Goal: Task Accomplishment & Management: Use online tool/utility

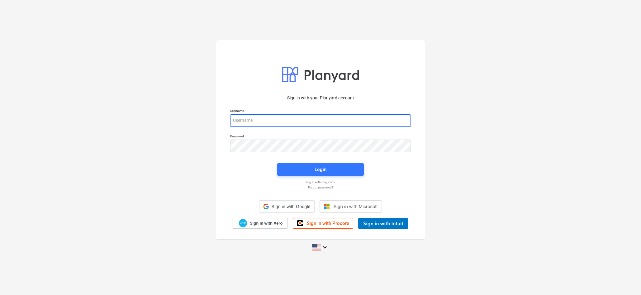
type input "[EMAIL_ADDRESS][PERSON_NAME][DOMAIN_NAME]"
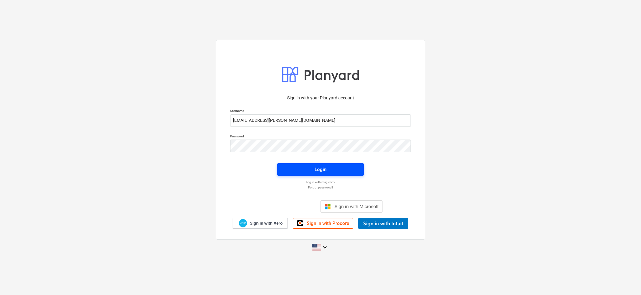
click at [316, 169] on div "Login" at bounding box center [320, 169] width 12 height 8
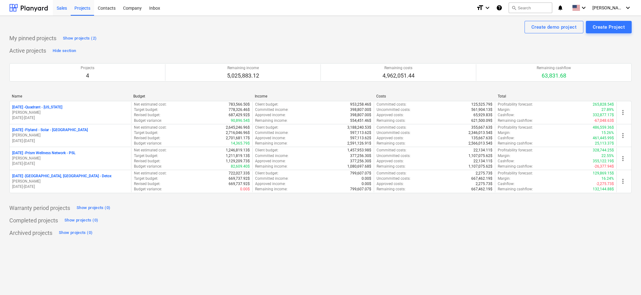
click at [60, 7] on div "Sales" at bounding box center [62, 8] width 18 height 16
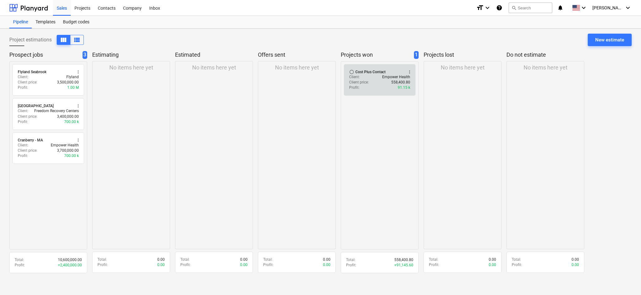
click at [364, 80] on p "Client price :" at bounding box center [359, 82] width 20 height 5
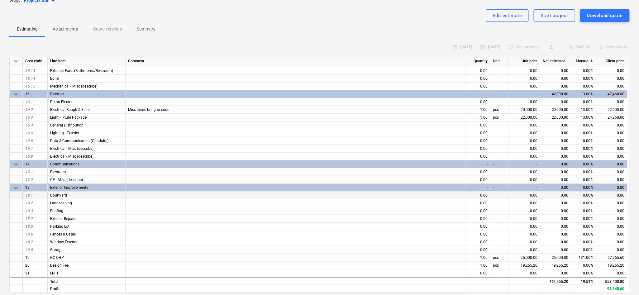
scroll to position [176, 0]
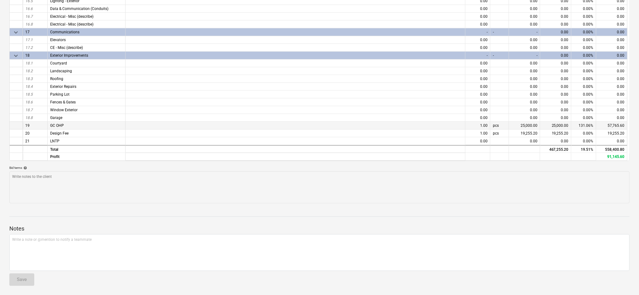
click at [613, 125] on div "57,765.60" at bounding box center [611, 126] width 31 height 8
click at [563, 123] on div "25,000.00" at bounding box center [555, 126] width 31 height 8
click at [566, 124] on div "25,000.00" at bounding box center [555, 126] width 31 height 8
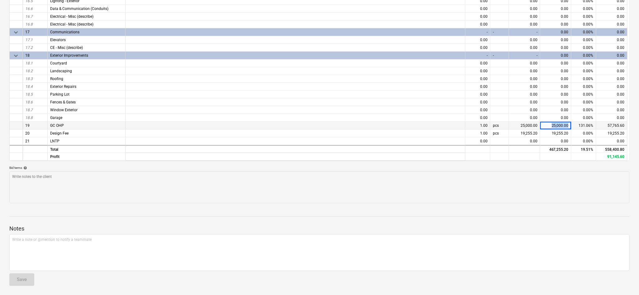
click at [566, 124] on div "25,000.00" at bounding box center [555, 126] width 31 height 8
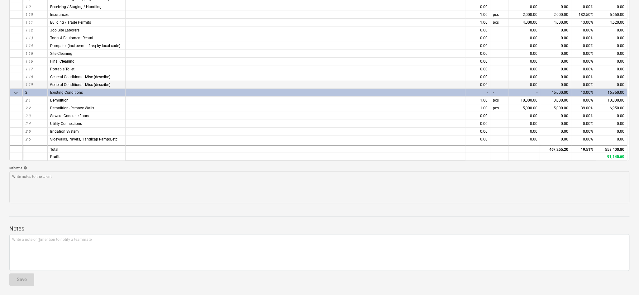
scroll to position [0, 0]
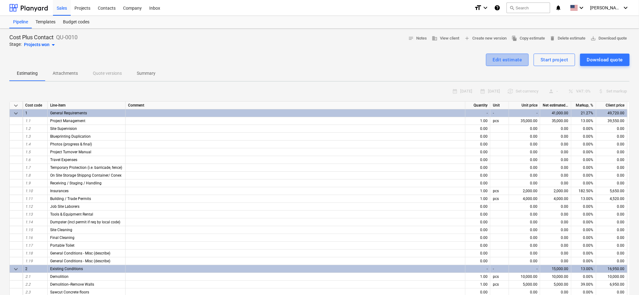
click at [512, 59] on div "Edit estimate" at bounding box center [507, 60] width 29 height 8
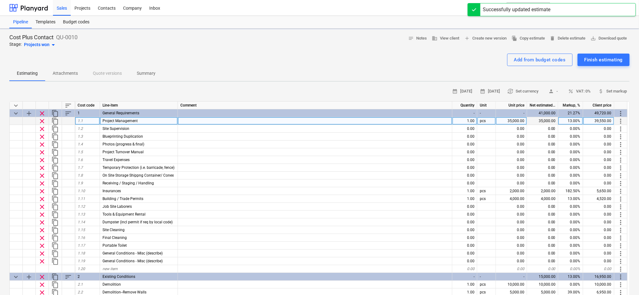
type textarea "x"
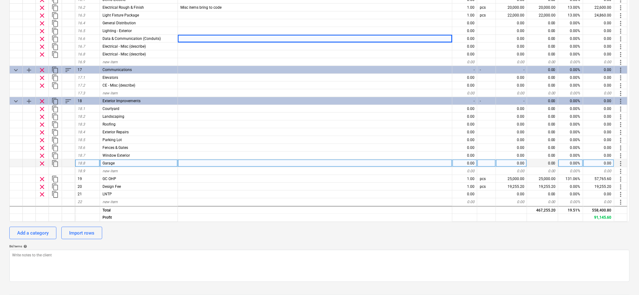
scroll to position [111, 0]
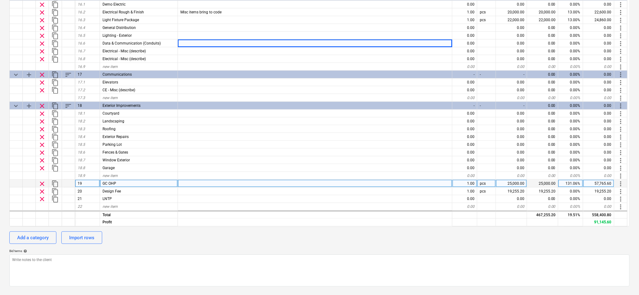
click at [598, 183] on div "57,765.60" at bounding box center [598, 184] width 31 height 8
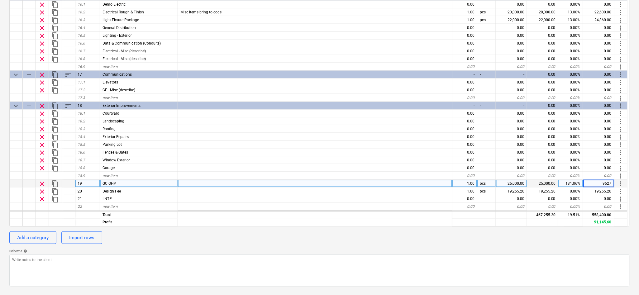
type input "96276"
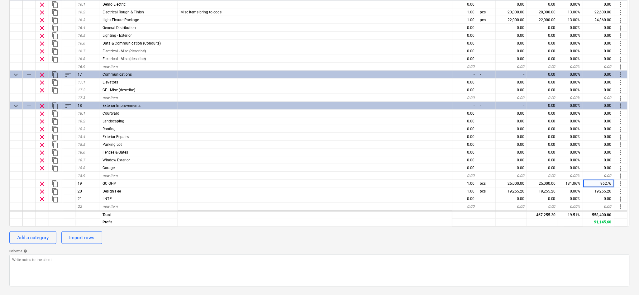
click at [592, 233] on div "Add a category Import rows" at bounding box center [319, 237] width 620 height 12
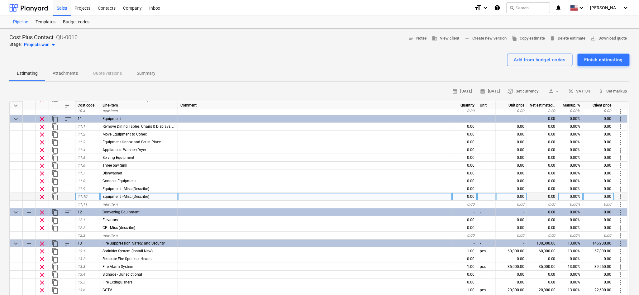
scroll to position [966, 0]
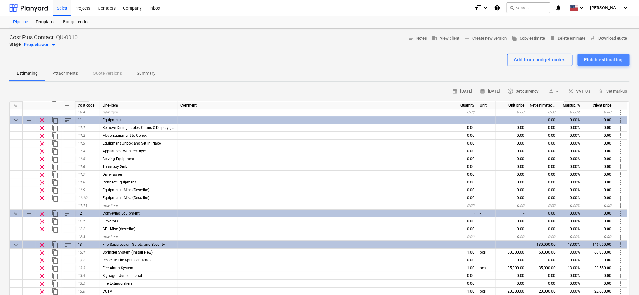
click at [603, 58] on div "Finish estimating" at bounding box center [603, 60] width 38 height 8
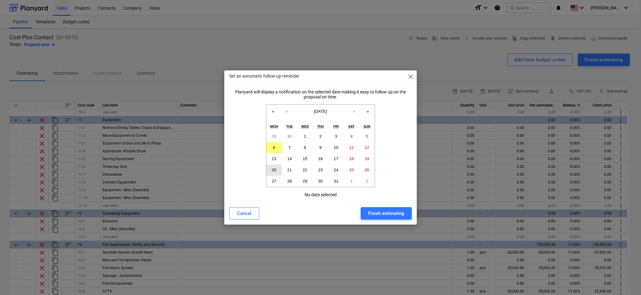
click at [272, 169] on abbr "20" at bounding box center [273, 169] width 5 height 5
click at [382, 216] on div "Finish estimating" at bounding box center [386, 213] width 36 height 8
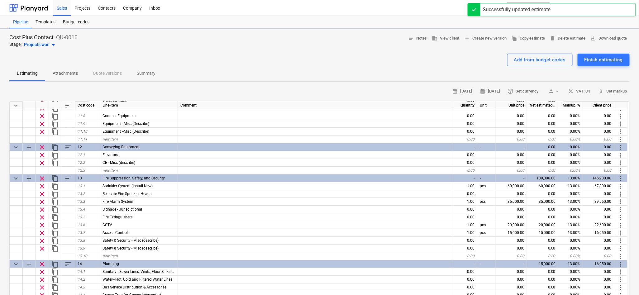
type textarea "x"
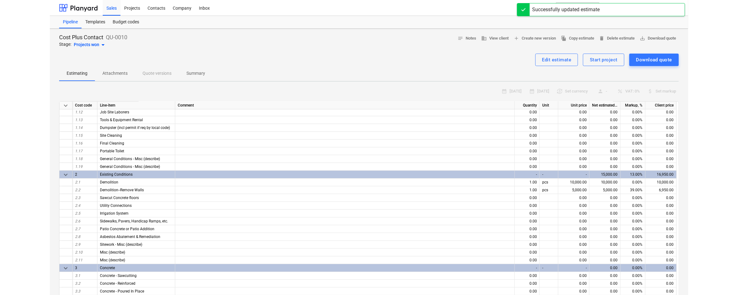
scroll to position [0, 0]
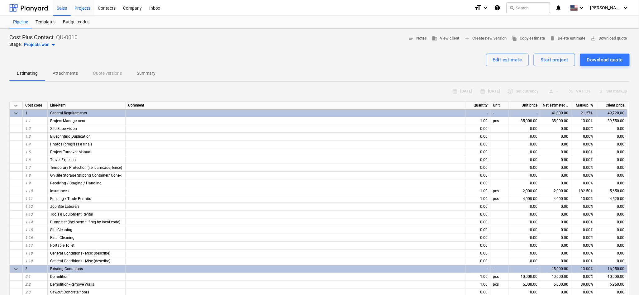
click at [80, 9] on div "Projects" at bounding box center [82, 8] width 23 height 16
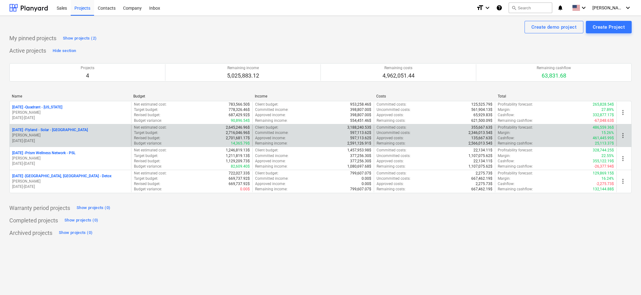
click at [62, 128] on p "[DATE] - Flyland - [GEOGRAPHIC_DATA] - [GEOGRAPHIC_DATA]" at bounding box center [50, 129] width 76 height 5
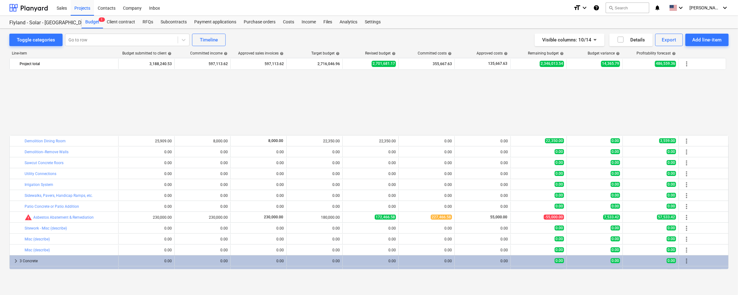
scroll to position [249, 0]
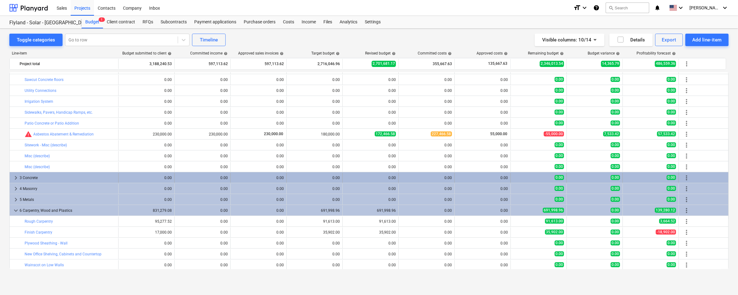
click at [14, 177] on span "keyboard_arrow_right" at bounding box center [15, 177] width 7 height 7
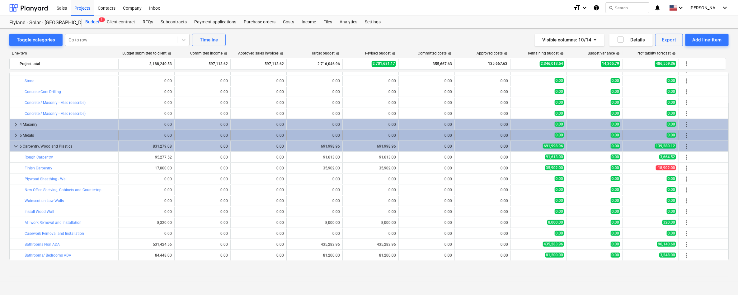
scroll to position [415, 0]
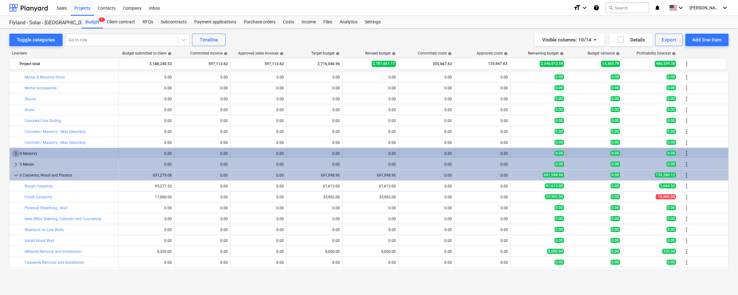
click at [14, 153] on span "keyboard_arrow_right" at bounding box center [15, 153] width 7 height 7
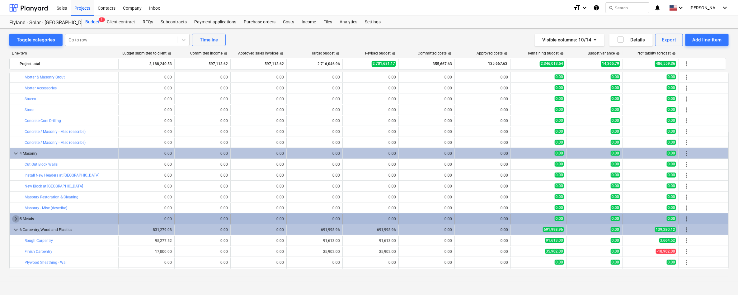
click at [16, 219] on span "keyboard_arrow_right" at bounding box center [15, 218] width 7 height 7
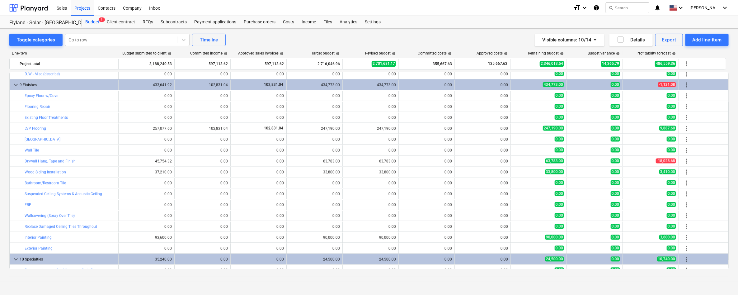
scroll to position [955, 0]
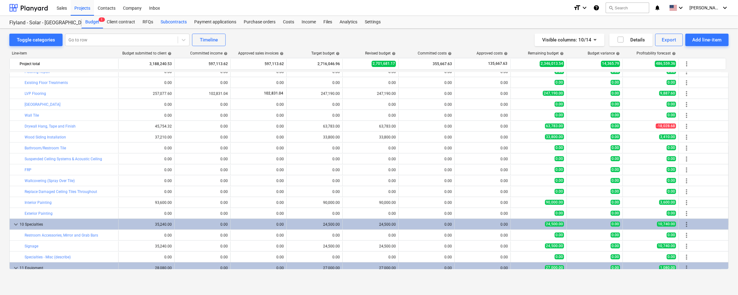
click at [174, 21] on div "Subcontracts" at bounding box center [174, 22] width 34 height 12
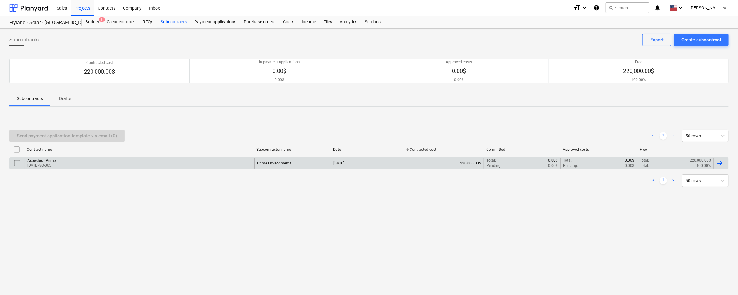
click at [140, 167] on div "Asbestos - Prime [DATE]-SO-005" at bounding box center [140, 163] width 230 height 11
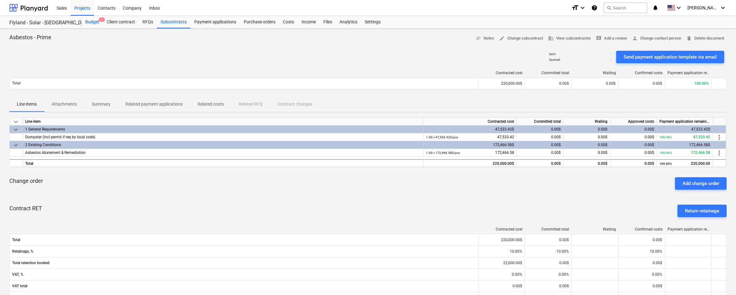
click at [94, 23] on div "Budget 1" at bounding box center [92, 22] width 21 height 12
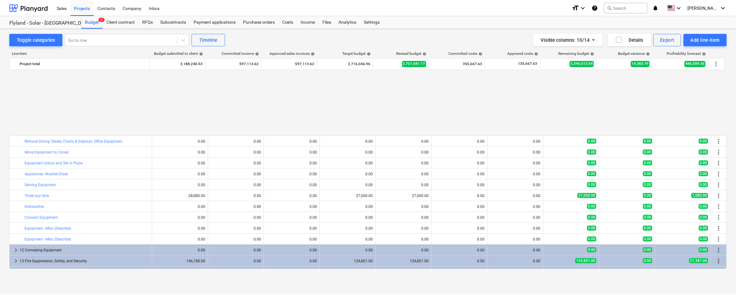
scroll to position [1176, 0]
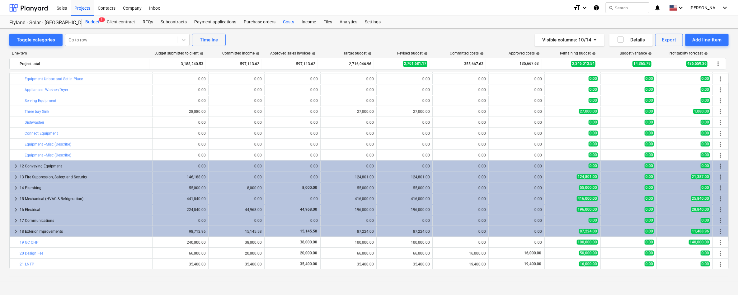
click at [286, 21] on div "Costs" at bounding box center [288, 22] width 19 height 12
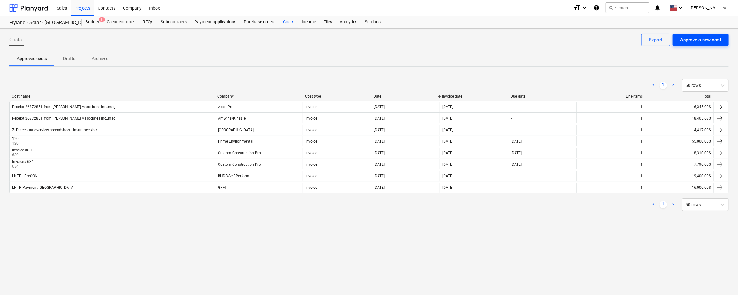
click at [640, 39] on div "Approve a new cost" at bounding box center [700, 40] width 41 height 8
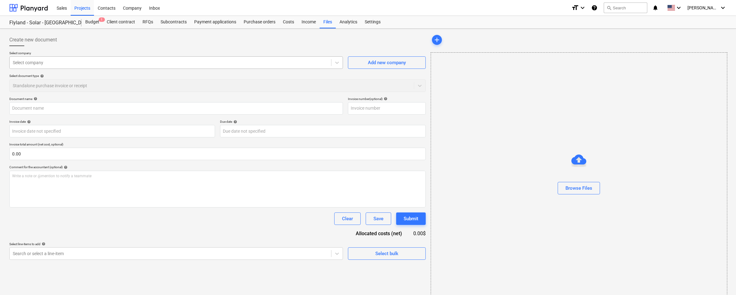
click at [317, 61] on div at bounding box center [170, 62] width 315 height 6
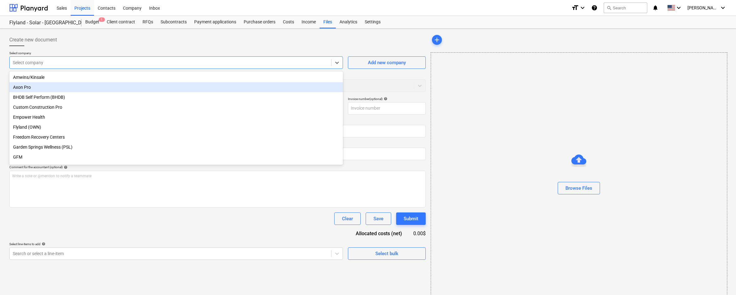
scroll to position [41, 0]
click at [105, 86] on div "BHDB Self Perform (BHDB)" at bounding box center [176, 86] width 334 height 10
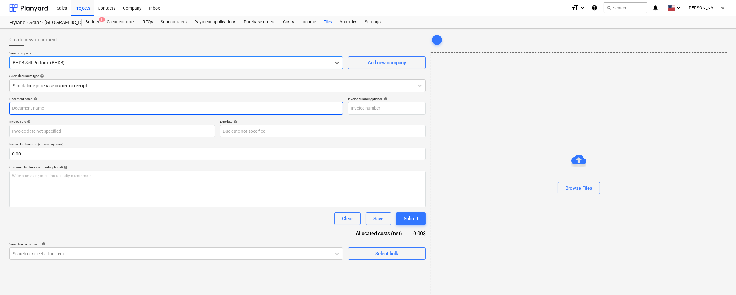
click at [166, 106] on input "text" at bounding box center [176, 108] width 334 height 12
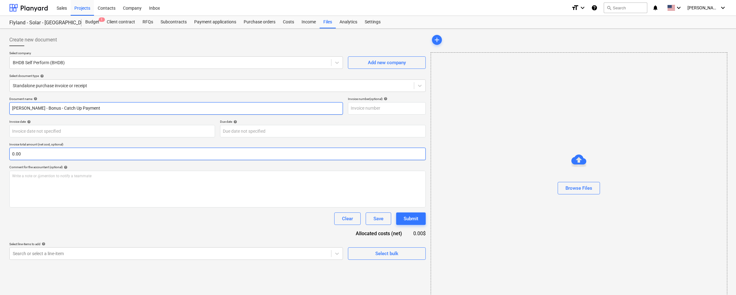
type input "[PERSON_NAME] - Bonus - Catch Up Payment"
click at [76, 150] on input "text" at bounding box center [217, 154] width 417 height 12
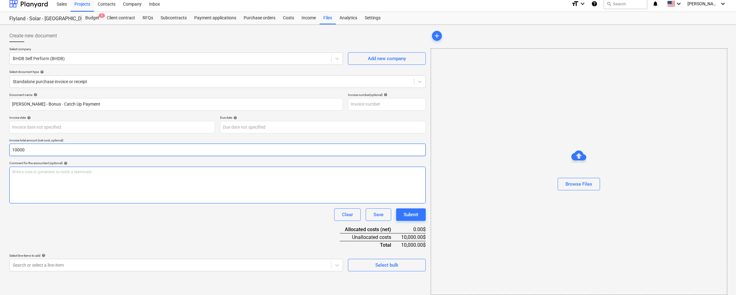
scroll to position [8, 0]
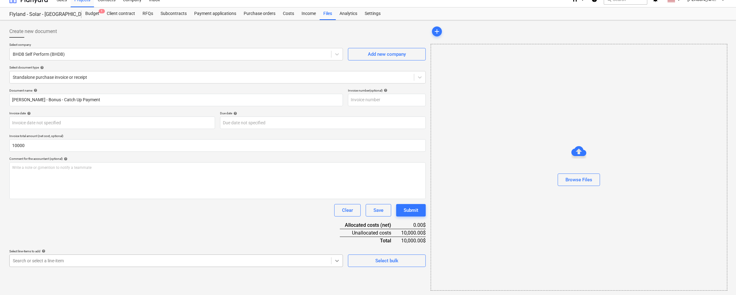
type input "10,000.00"
click at [336, 261] on body "Sales Projects Contacts Company Inbox format_size keyboard_arrow_down help sear…" at bounding box center [368, 138] width 736 height 295
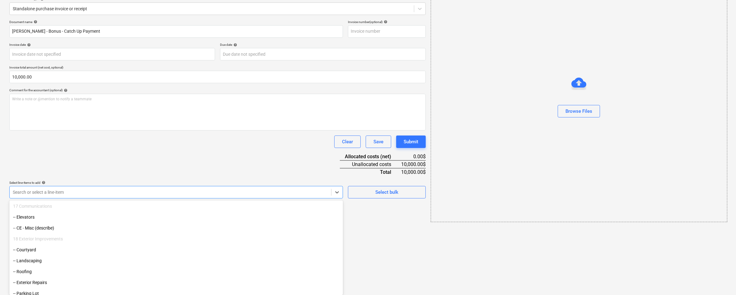
scroll to position [2020, 0]
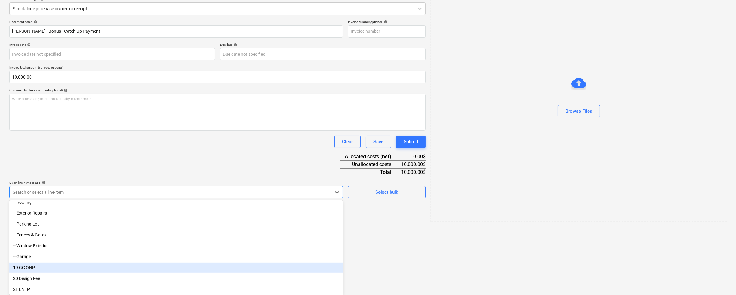
click at [130, 267] on div "19 GC OHP" at bounding box center [176, 267] width 334 height 10
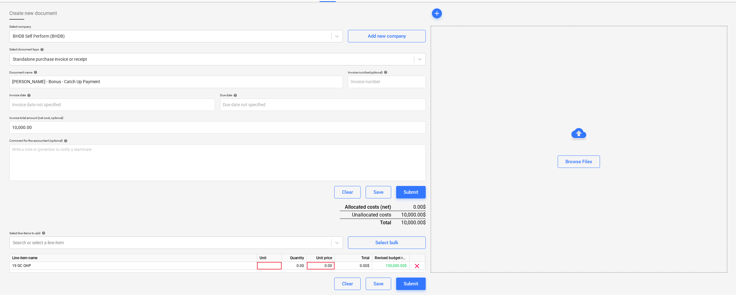
scroll to position [26, 0]
click at [385, 269] on html "Sales Projects Contacts Company Inbox format_size keyboard_arrow_down help sear…" at bounding box center [368, 121] width 736 height 295
click at [321, 266] on div "0.00" at bounding box center [320, 266] width 23 height 8
type input "10000"
click at [318, 279] on div "Clear Save Submit" at bounding box center [217, 284] width 417 height 12
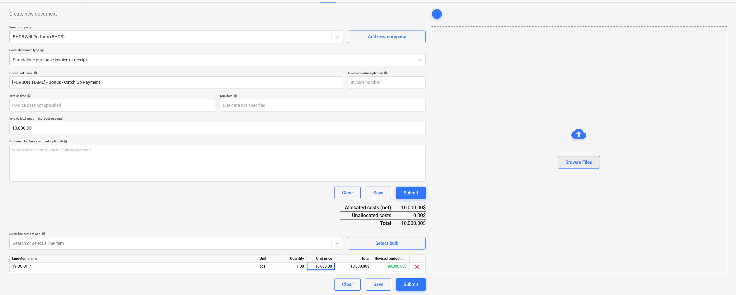
click at [575, 162] on div "Browse Files" at bounding box center [579, 162] width 27 height 8
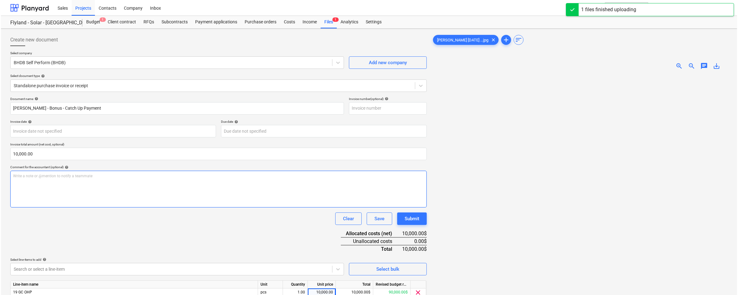
scroll to position [62, 0]
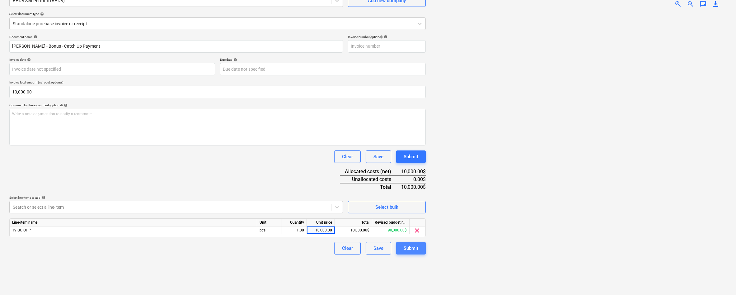
click at [423, 252] on button "Submit" at bounding box center [411, 248] width 30 height 12
